Goal: Find specific page/section: Find specific page/section

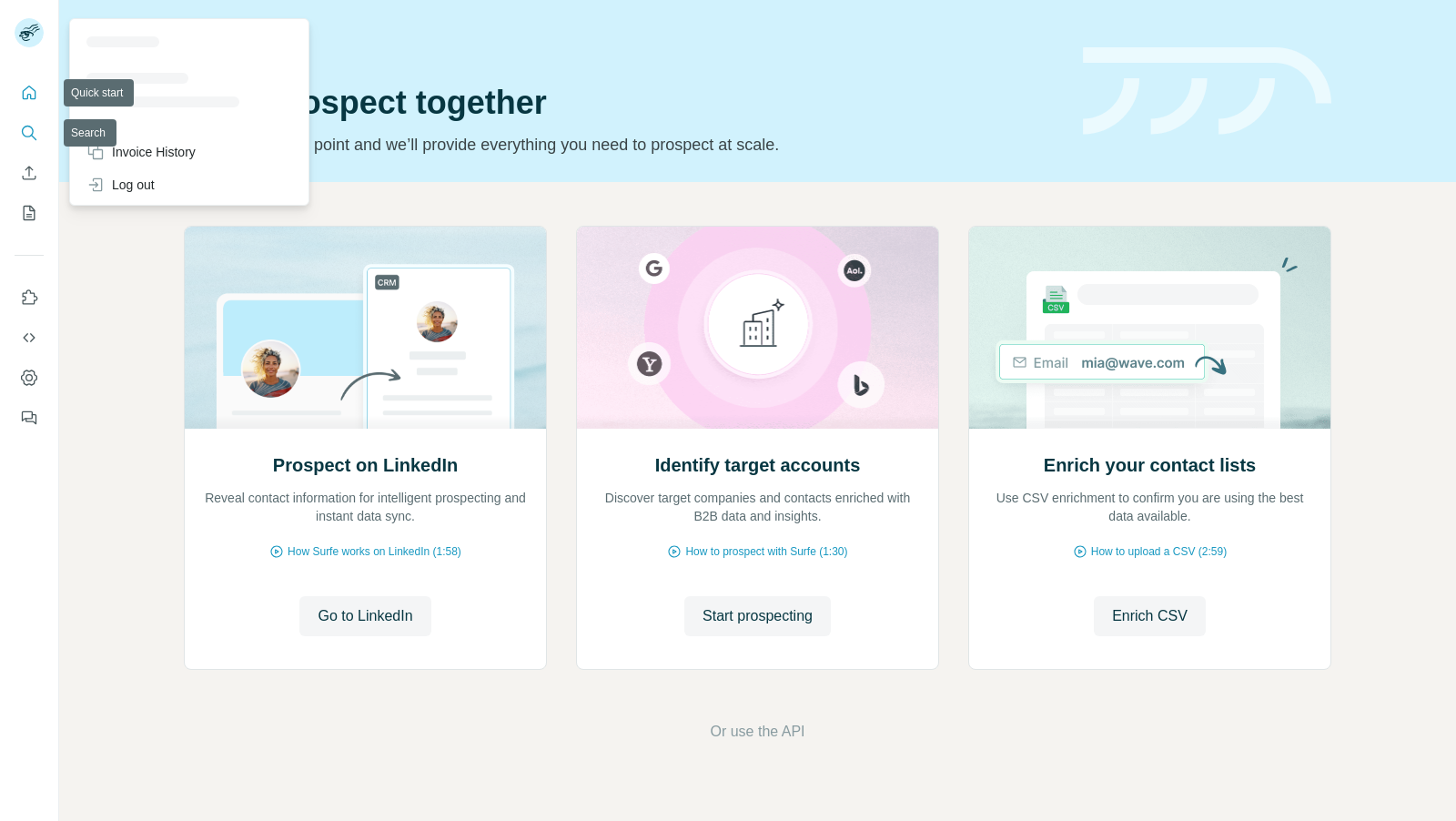
click at [33, 142] on button "Search" at bounding box center [29, 133] width 29 height 33
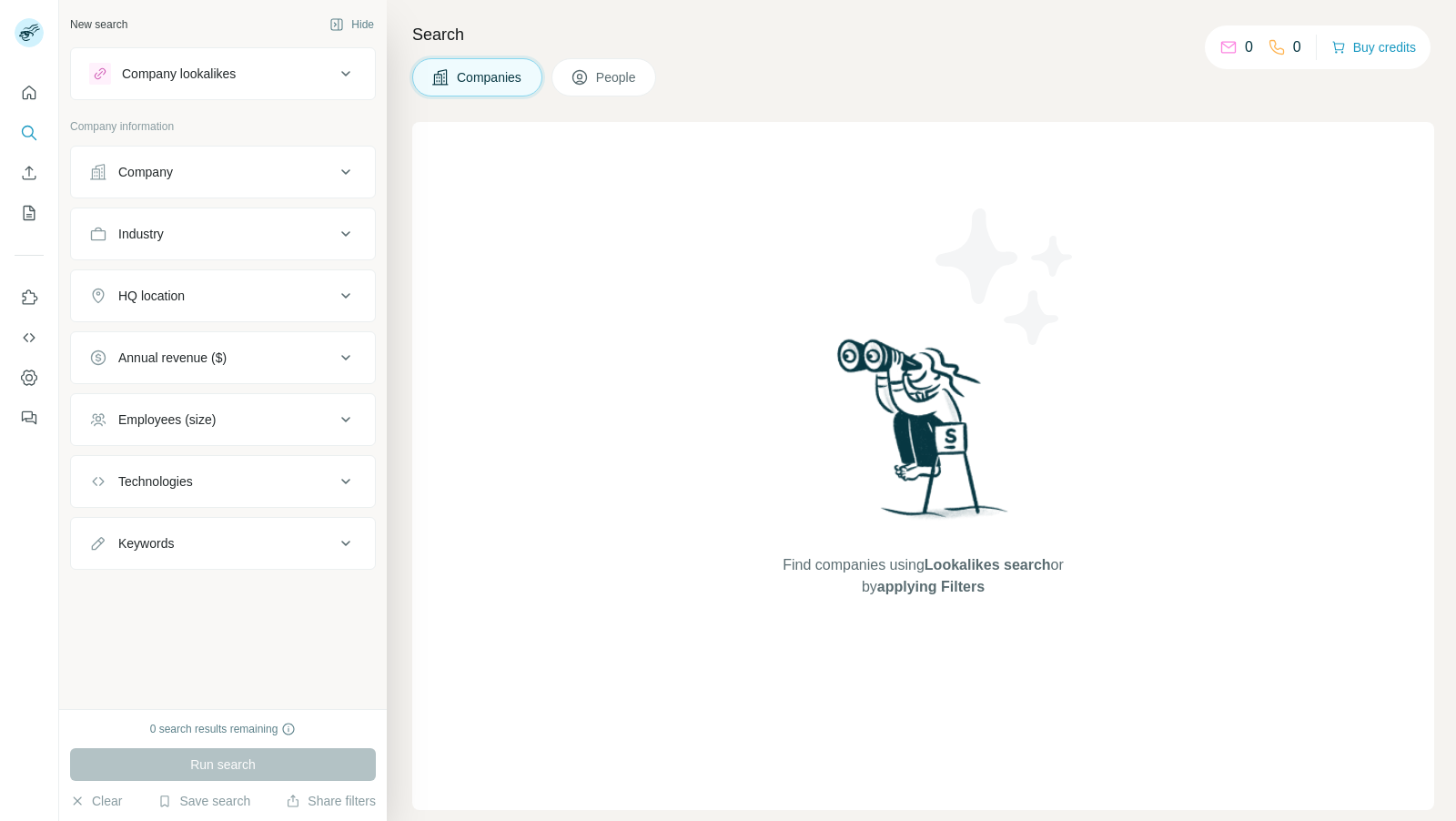
click at [198, 86] on button "Company lookalikes" at bounding box center [223, 74] width 304 height 44
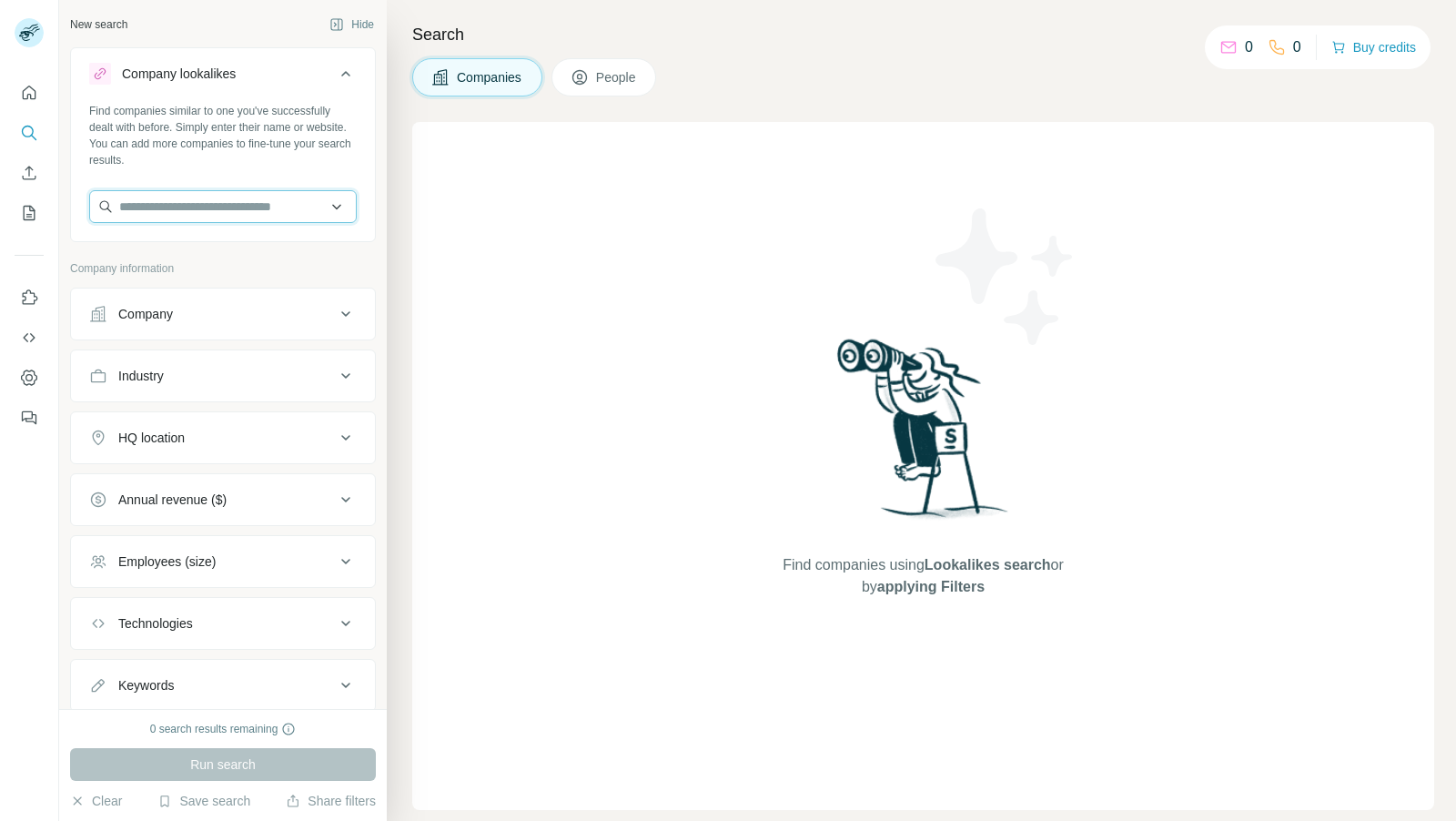
click at [197, 206] on input "text" at bounding box center [223, 207] width 268 height 33
type input "**********"
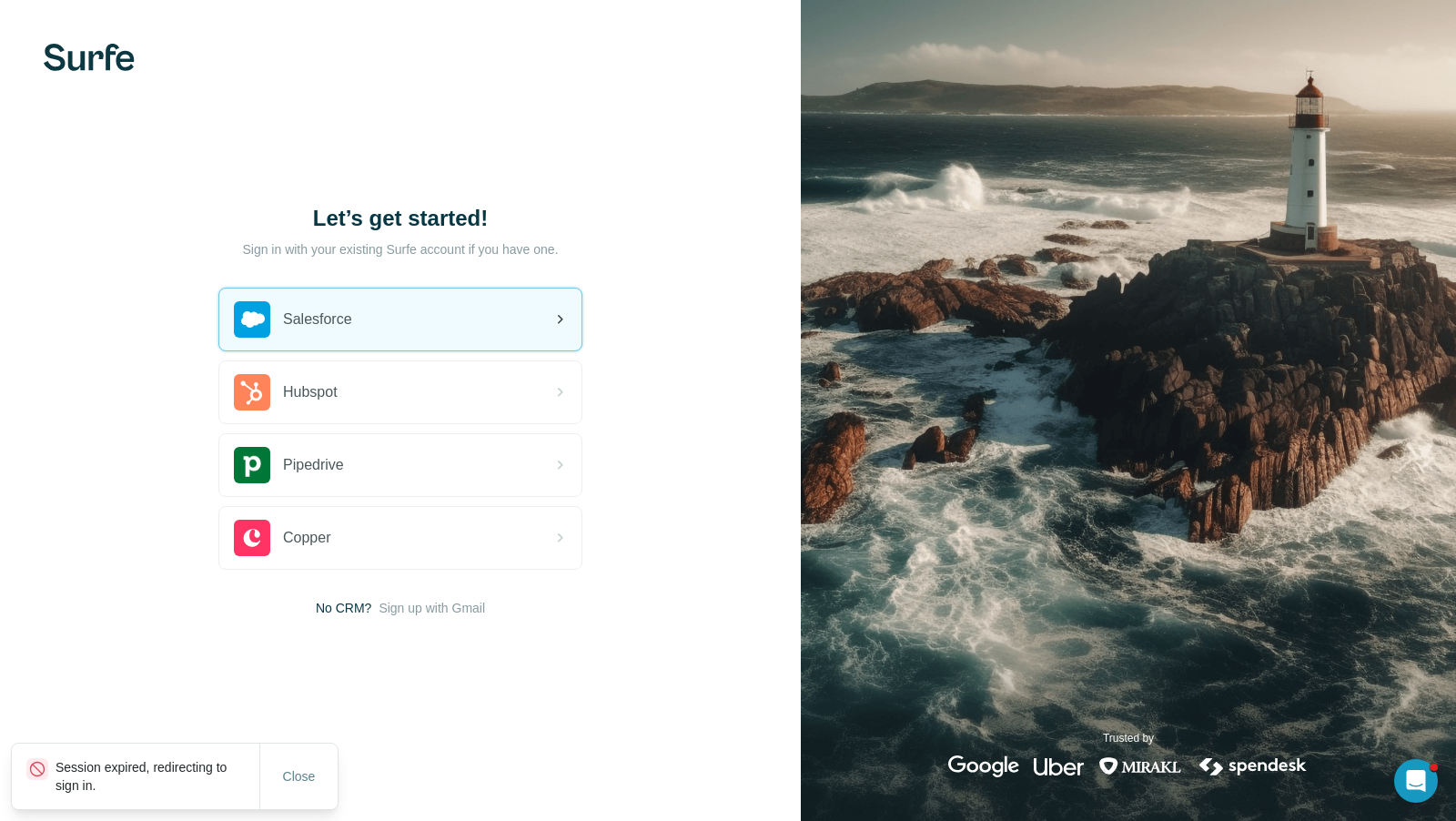
click at [384, 329] on div "Salesforce" at bounding box center [400, 319] width 363 height 62
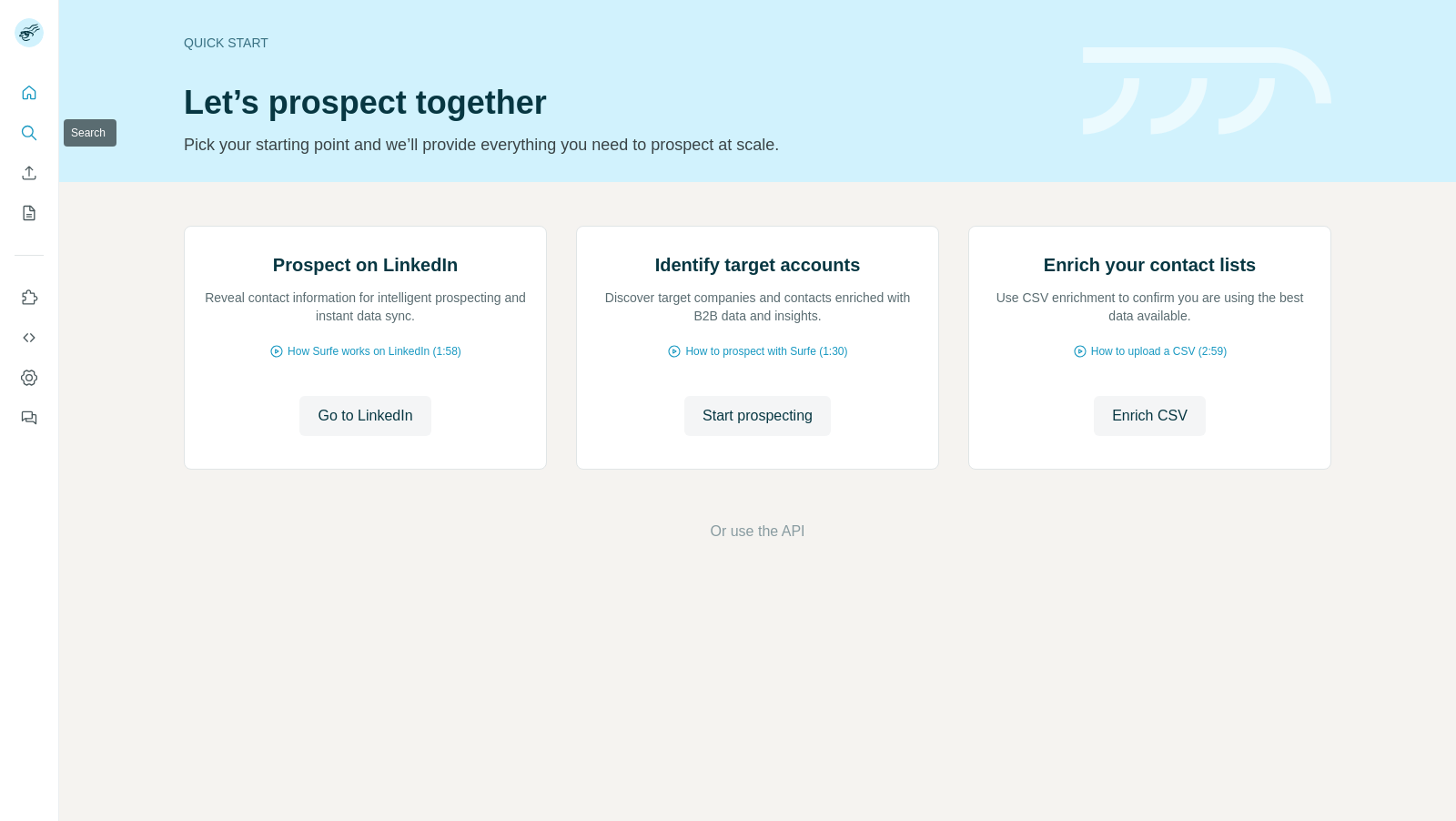
click at [28, 135] on icon "Search" at bounding box center [29, 132] width 18 height 18
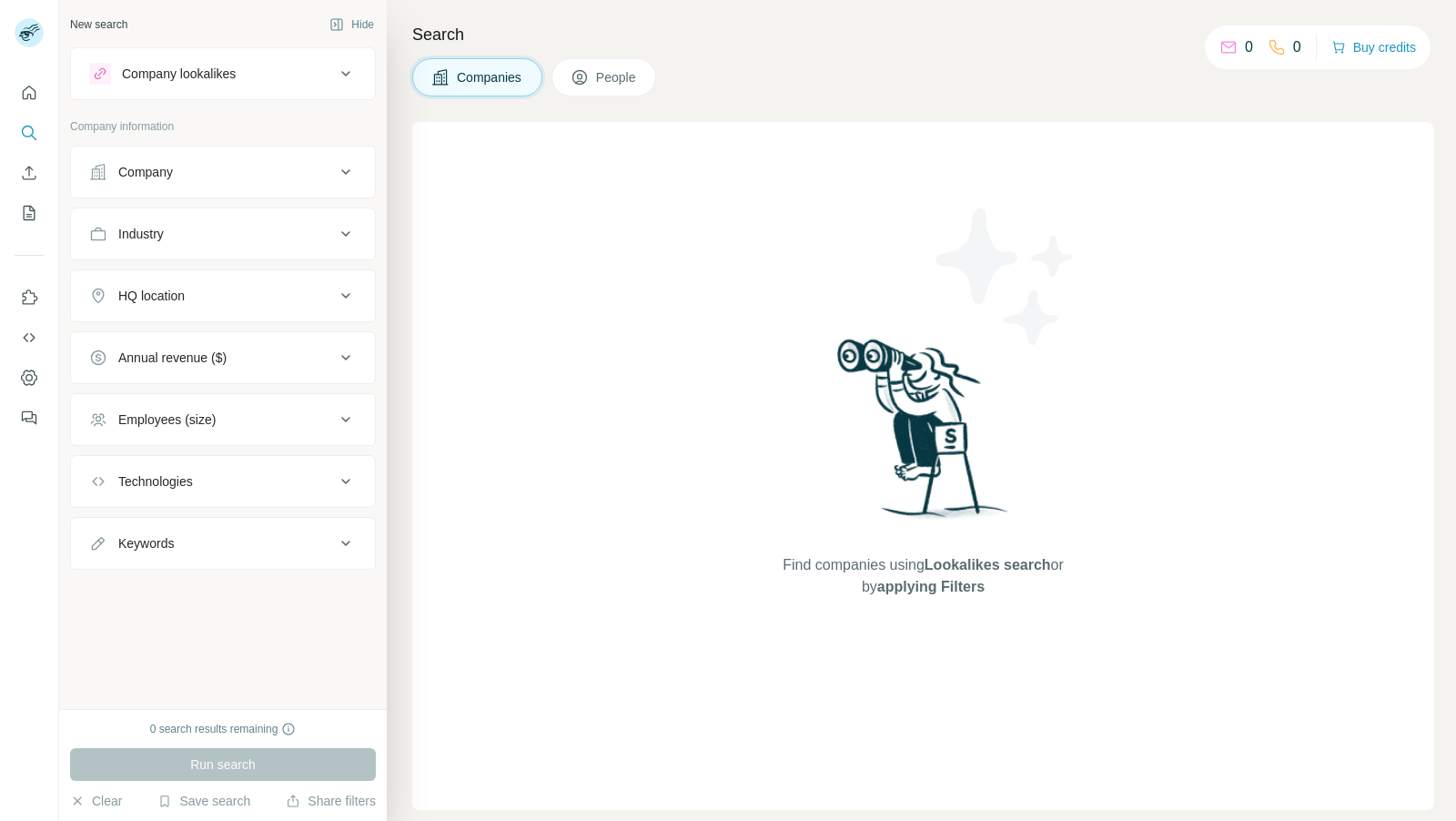
click at [187, 68] on div "Company lookalikes" at bounding box center [178, 74] width 114 height 18
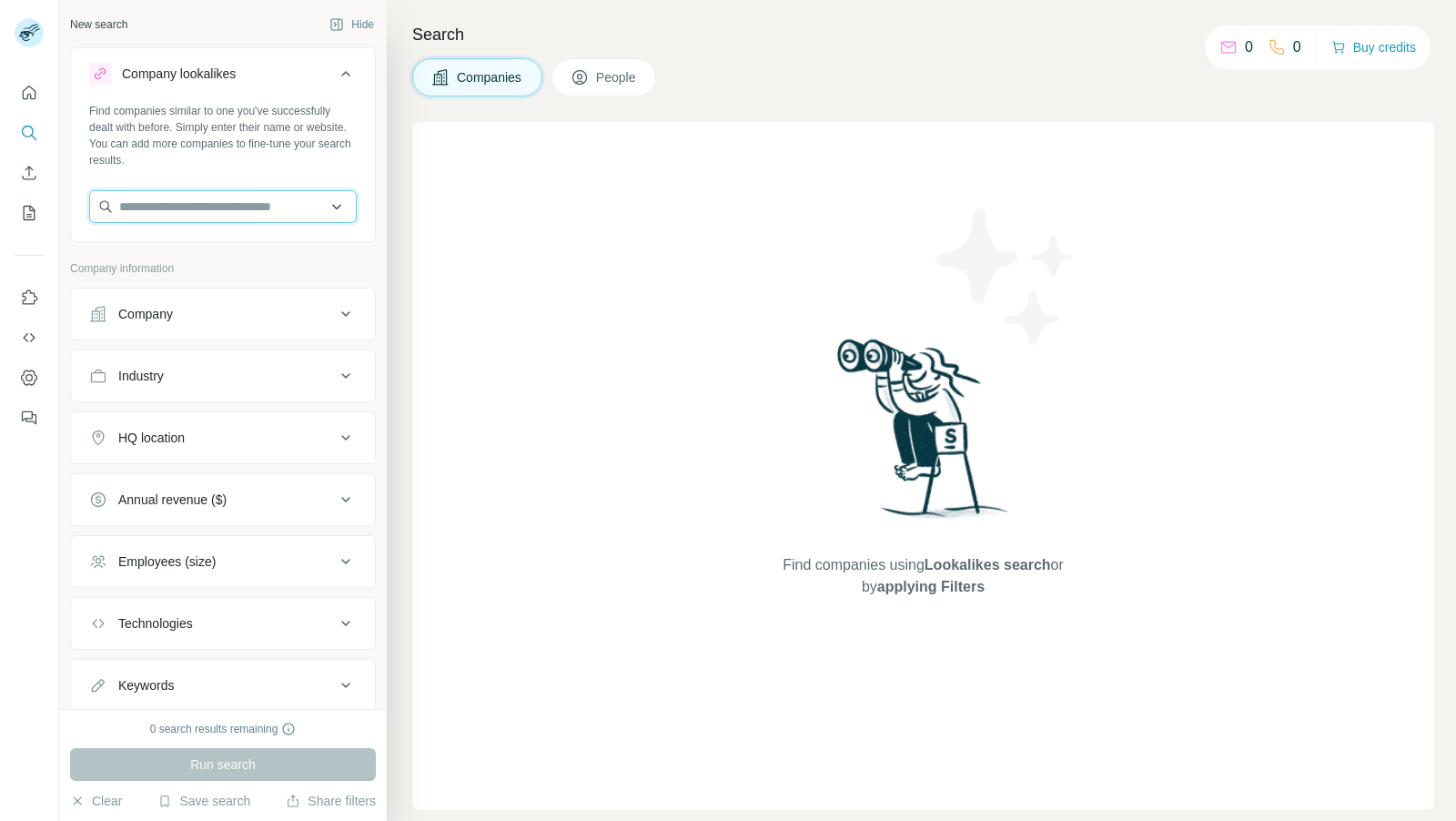
click at [169, 212] on input "text" at bounding box center [223, 207] width 268 height 33
type input "**********"
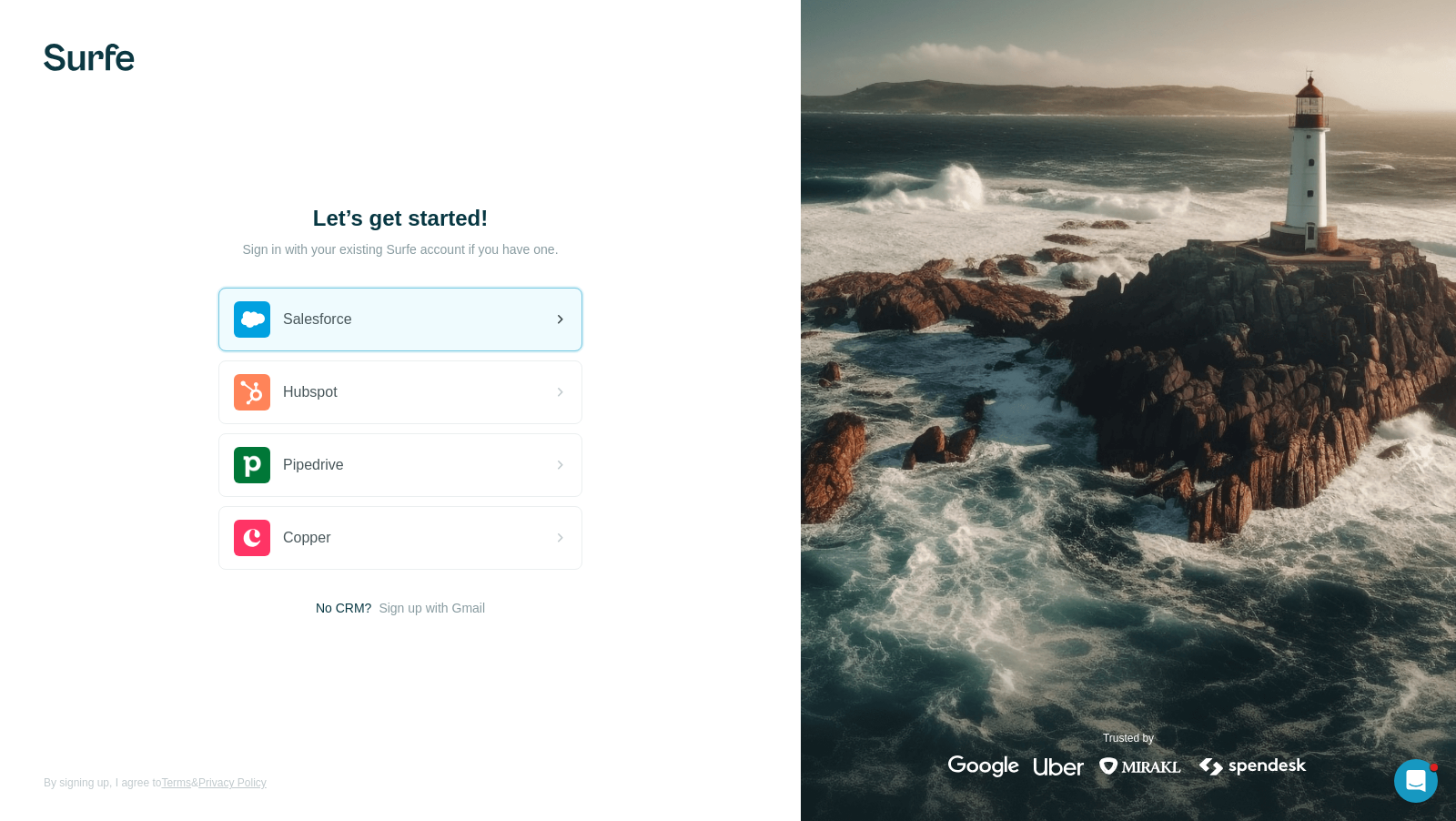
click at [539, 325] on div "Salesforce" at bounding box center [400, 319] width 363 height 62
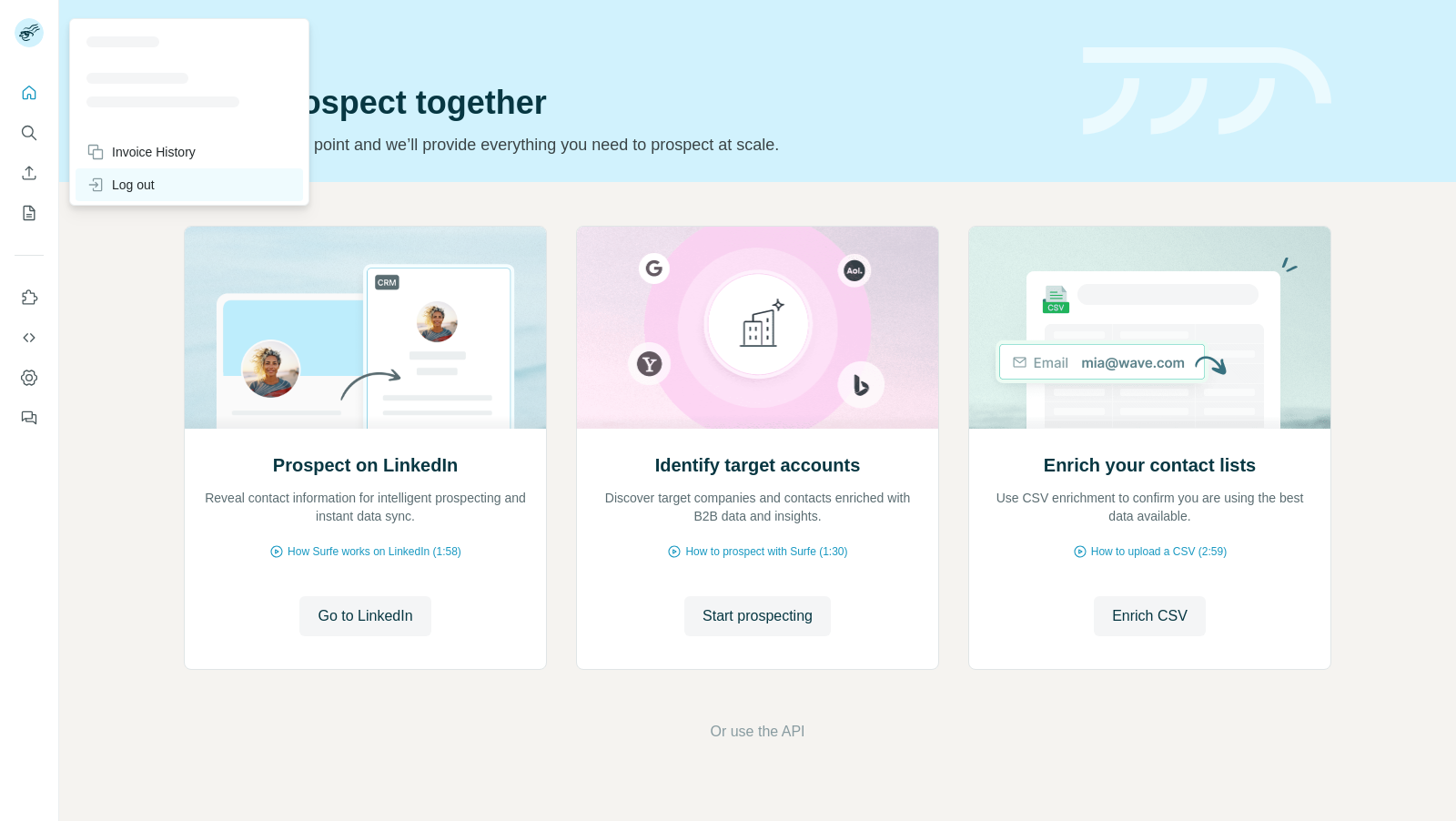
click at [134, 184] on div "Log out" at bounding box center [120, 185] width 68 height 18
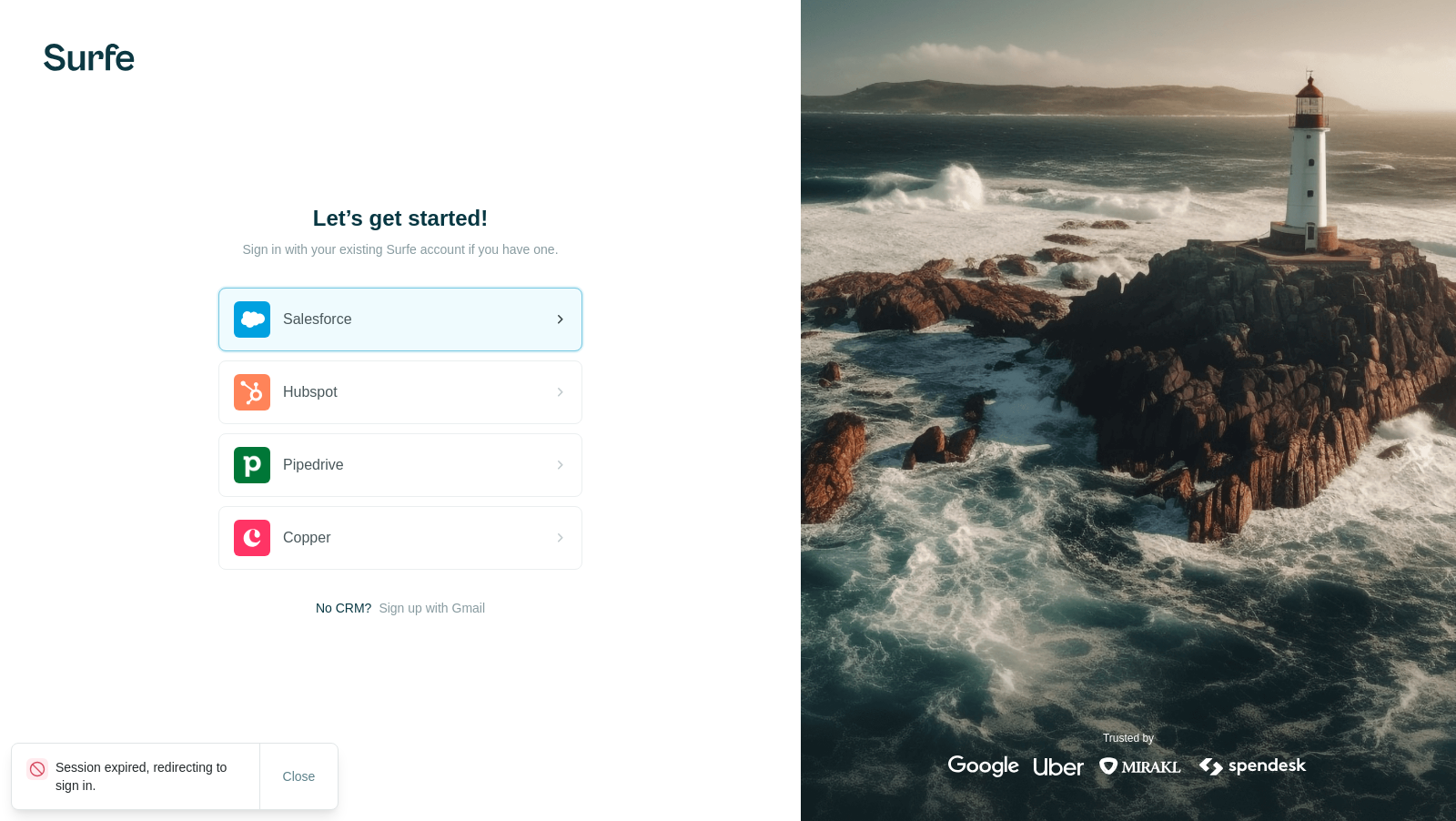
click at [493, 337] on div "Salesforce" at bounding box center [400, 319] width 363 height 62
click at [460, 300] on div "Salesforce" at bounding box center [400, 319] width 363 height 62
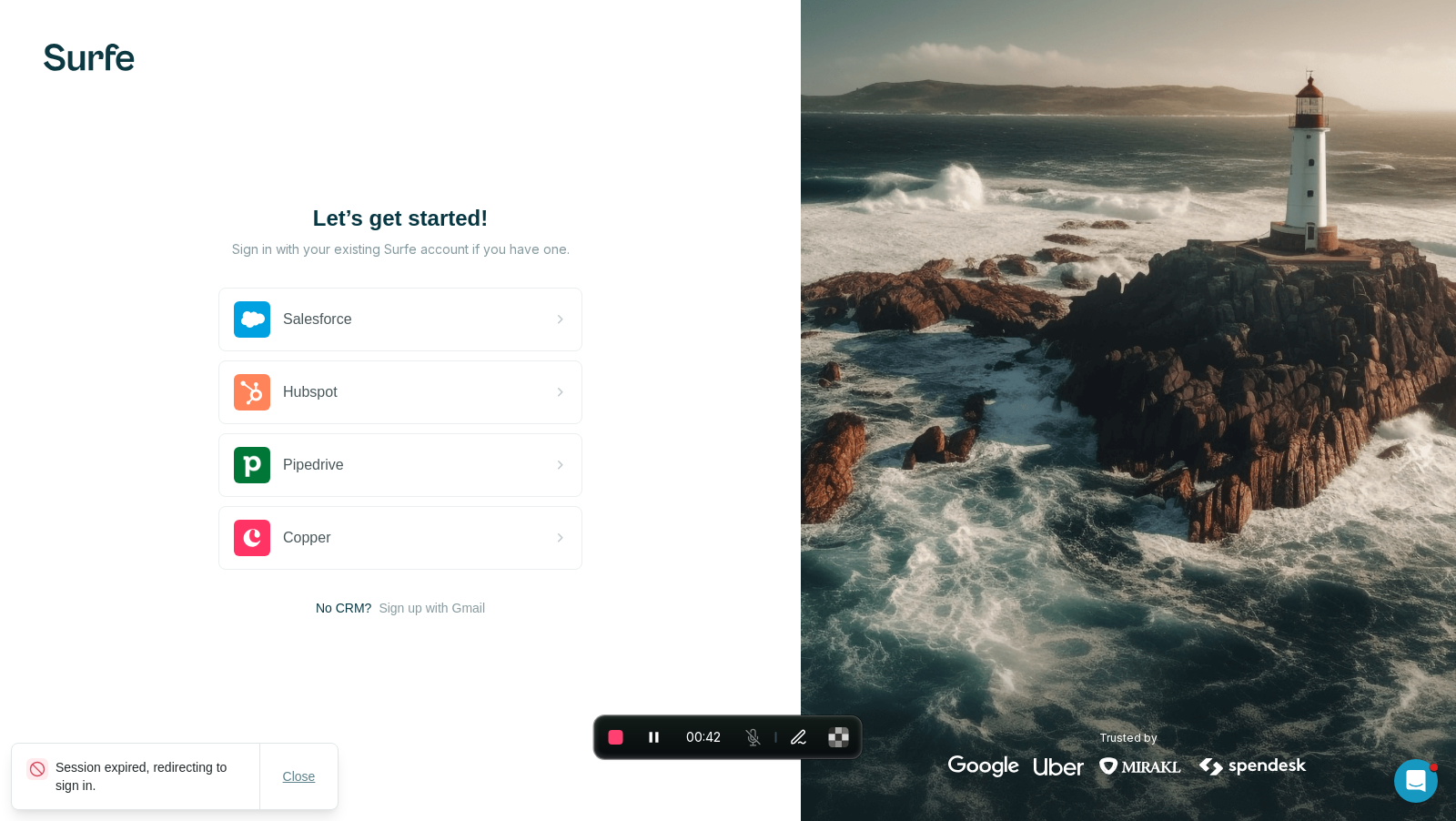
click at [292, 774] on span "Close" at bounding box center [299, 776] width 33 height 18
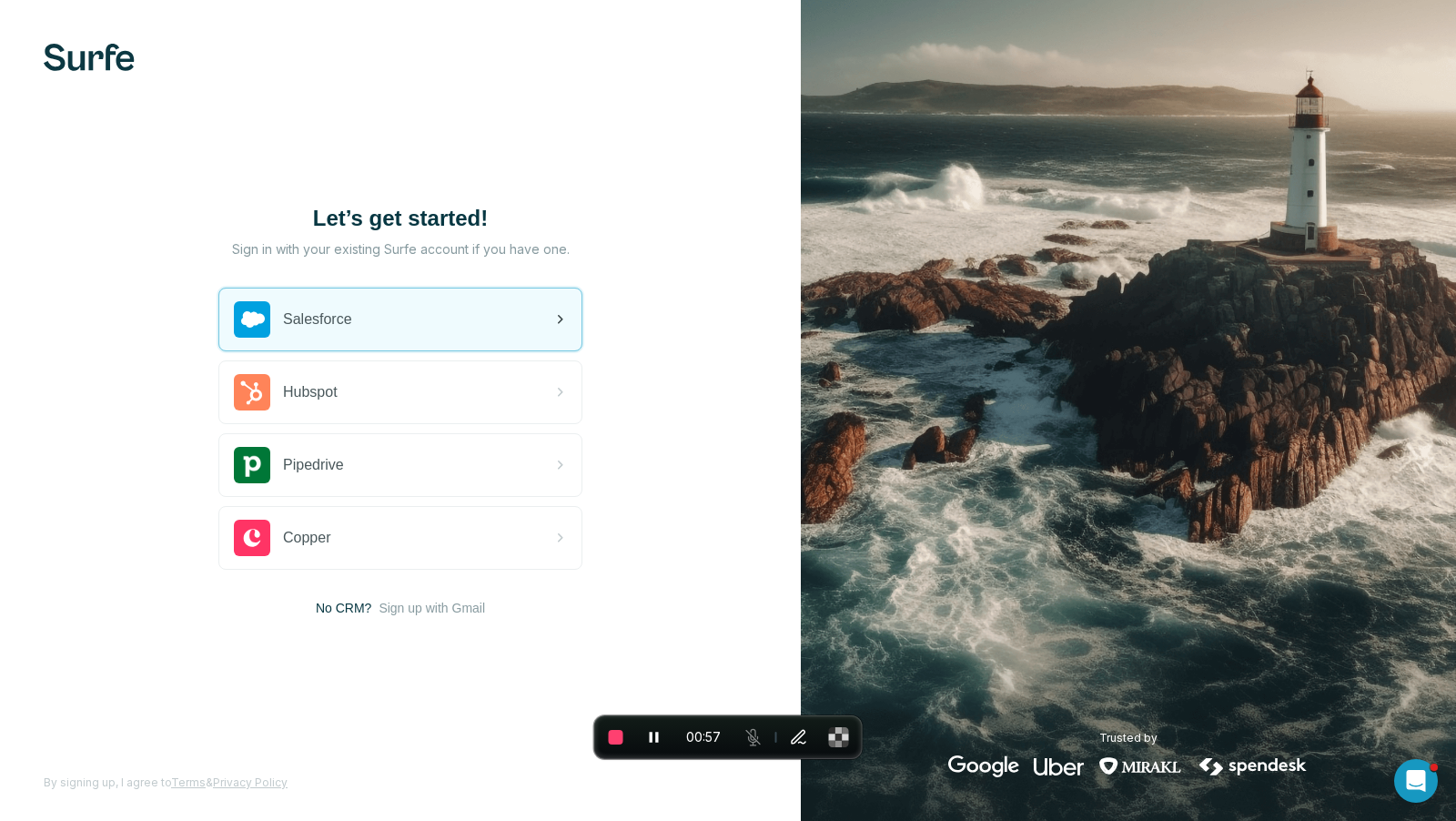
click at [418, 325] on div "Salesforce" at bounding box center [400, 319] width 363 height 62
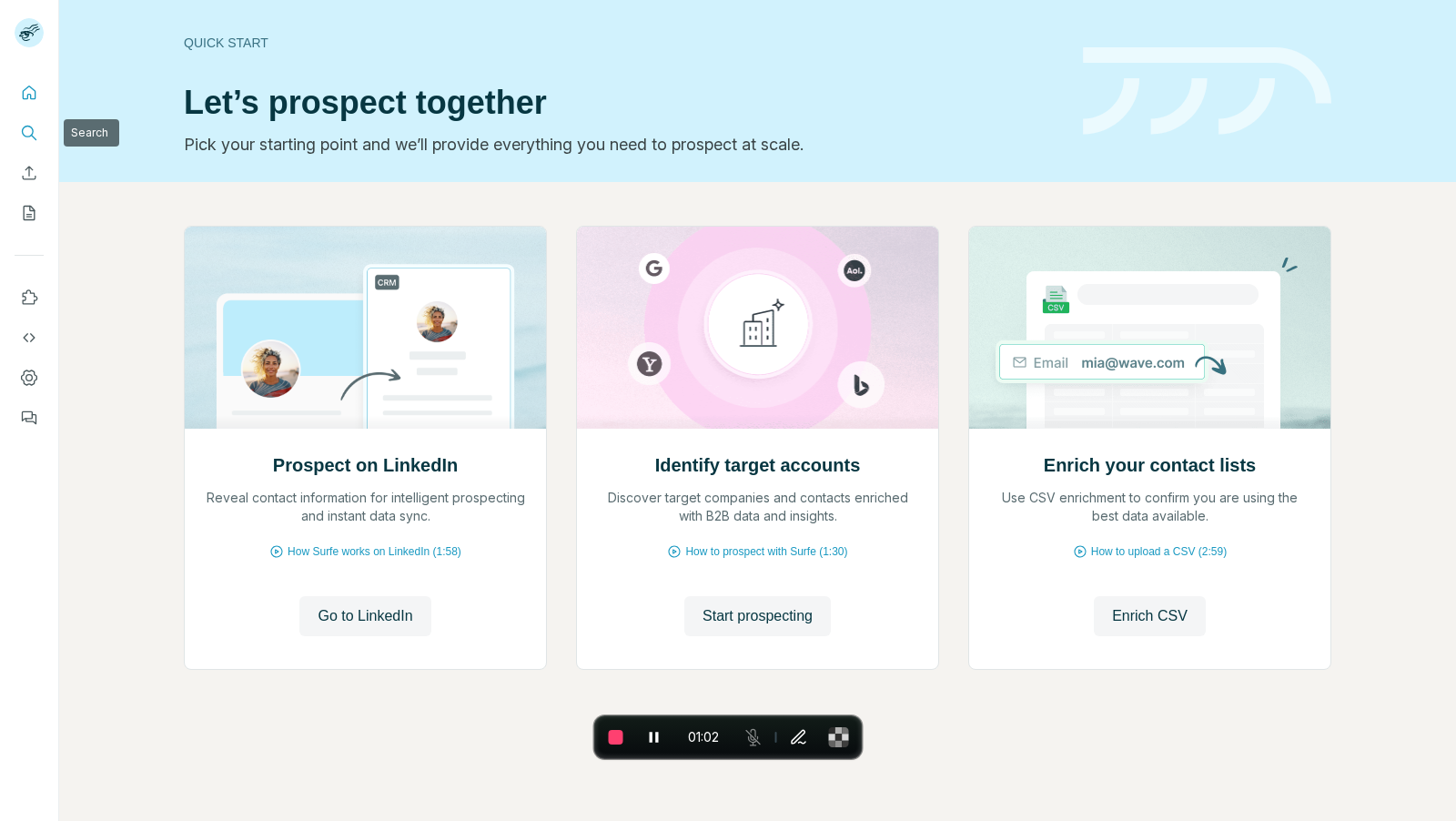
click at [27, 133] on icon "Search" at bounding box center [29, 132] width 18 height 18
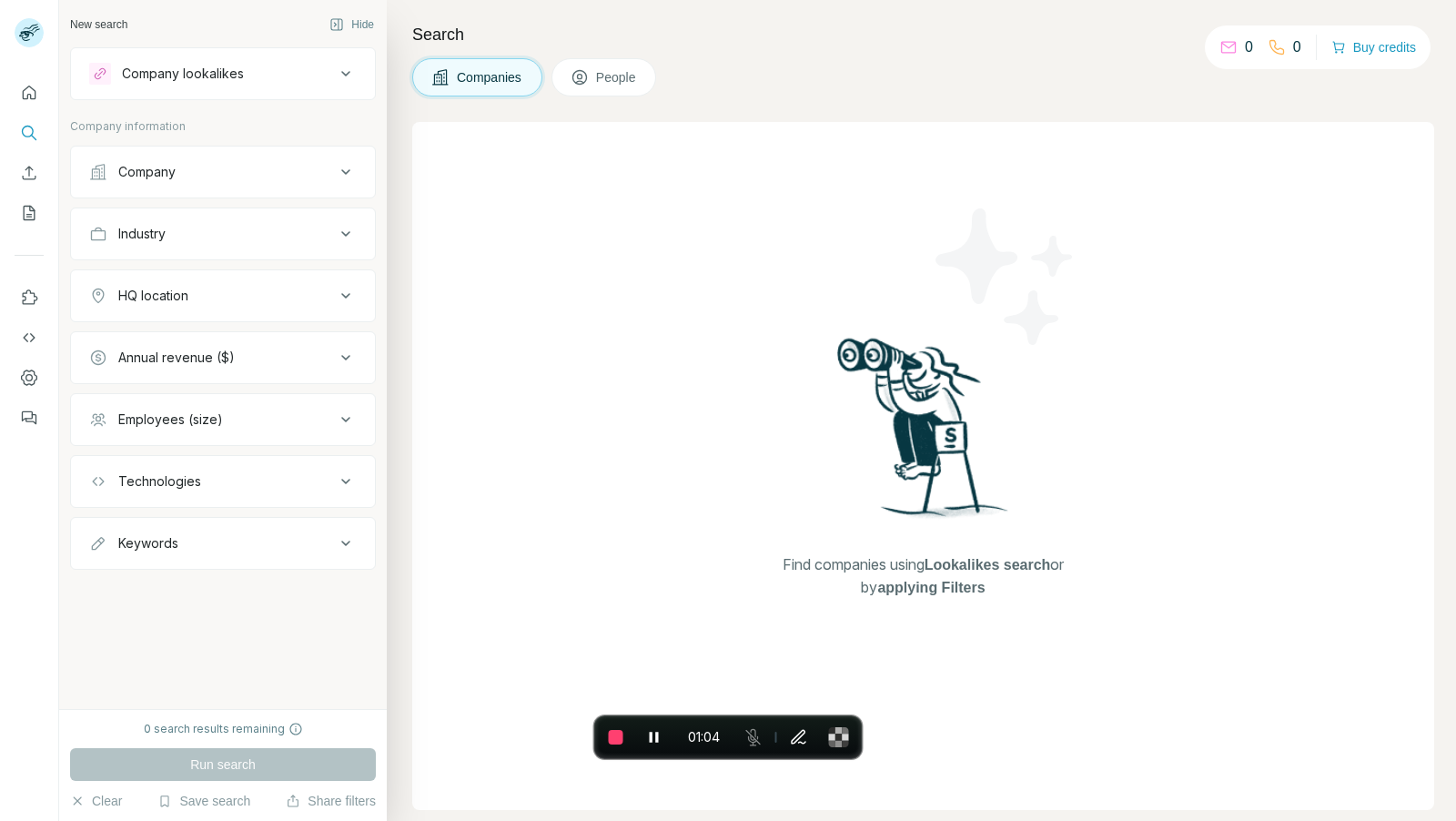
click at [301, 177] on div "Company" at bounding box center [211, 171] width 246 height 18
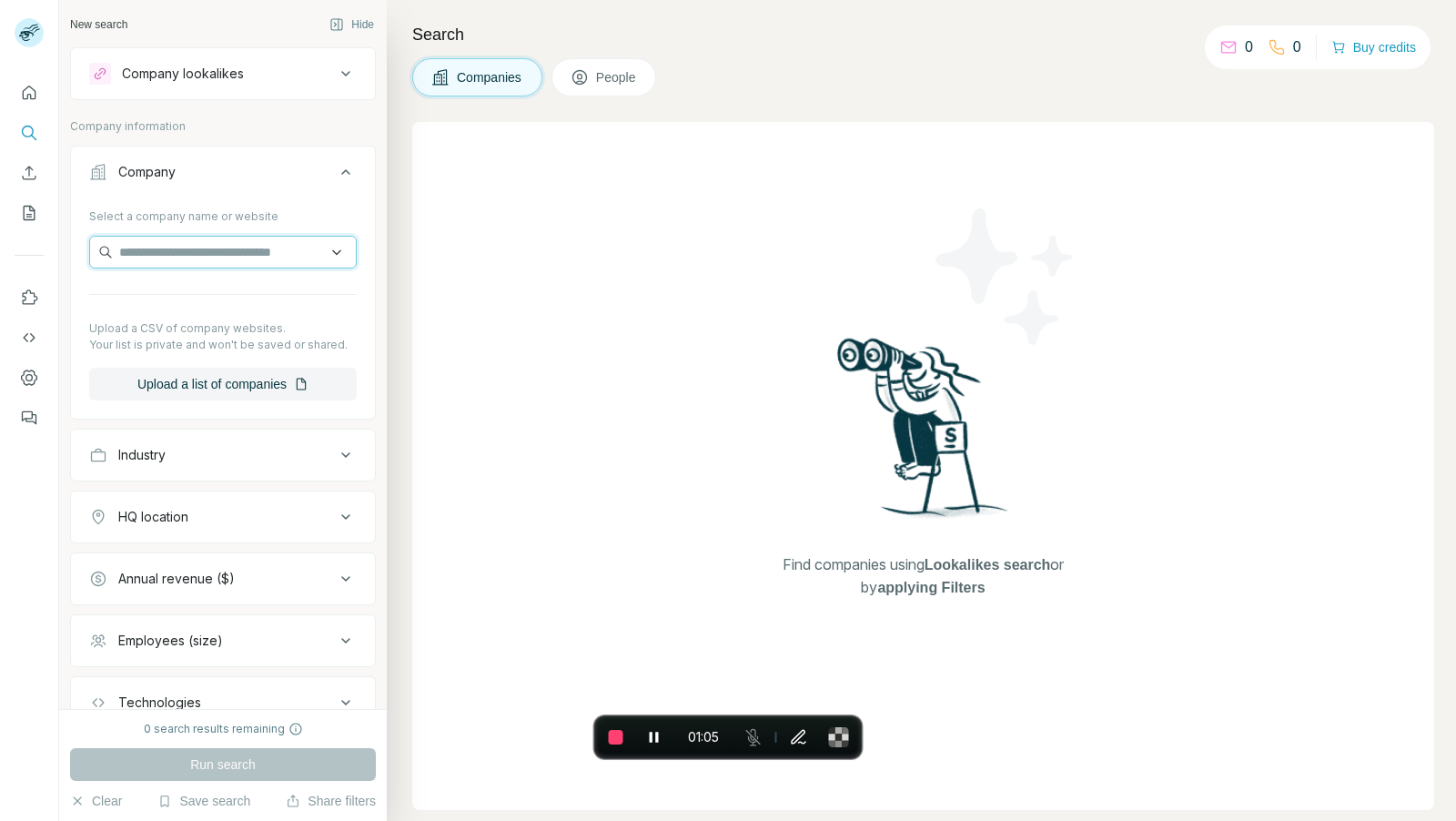
click at [250, 256] on input "text" at bounding box center [223, 252] width 268 height 33
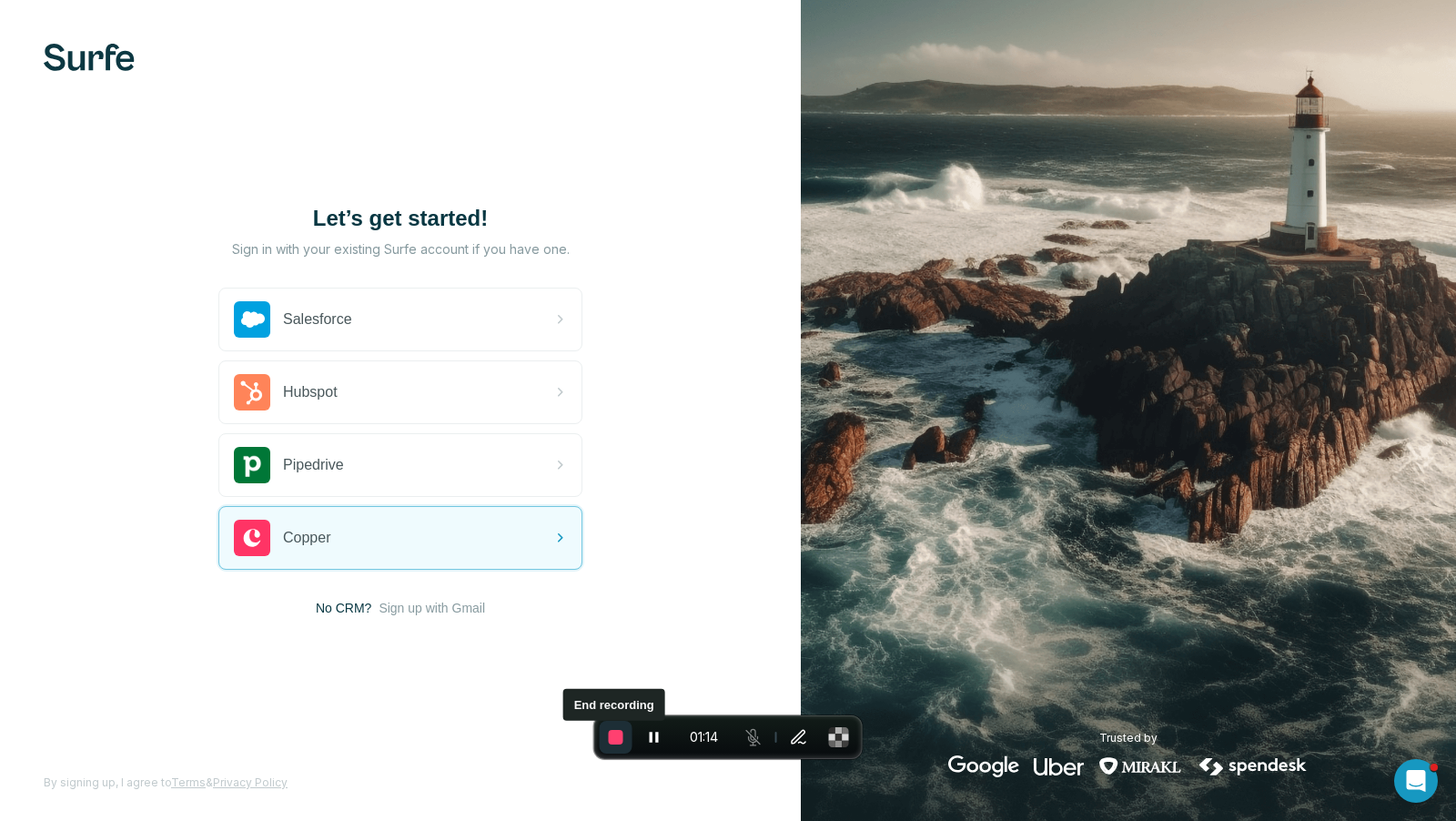
click at [614, 740] on span "End recording" at bounding box center [615, 737] width 14 height 14
